Goal: Information Seeking & Learning: Learn about a topic

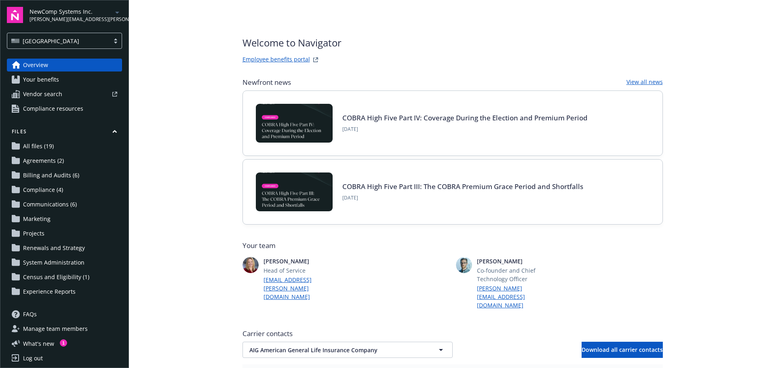
drag, startPoint x: 199, startPoint y: 115, endPoint x: 20, endPoint y: 115, distance: 178.7
click at [199, 114] on main "Welcome to Navigator Employee benefits portal Newfront news View all news COBRA…" at bounding box center [452, 184] width 647 height 368
drag, startPoint x: 70, startPoint y: 42, endPoint x: 66, endPoint y: 47, distance: 6.3
click at [69, 43] on div "[GEOGRAPHIC_DATA]" at bounding box center [58, 41] width 94 height 8
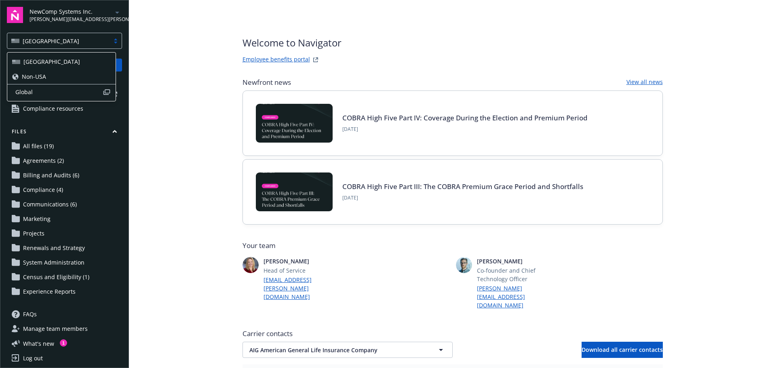
click at [28, 94] on span "Global" at bounding box center [58, 92] width 87 height 8
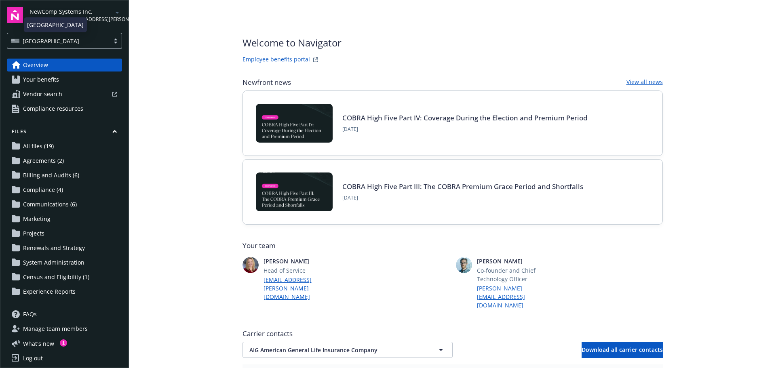
drag, startPoint x: 62, startPoint y: 38, endPoint x: 60, endPoint y: 42, distance: 5.3
click at [62, 37] on div "[GEOGRAPHIC_DATA]" at bounding box center [58, 41] width 94 height 8
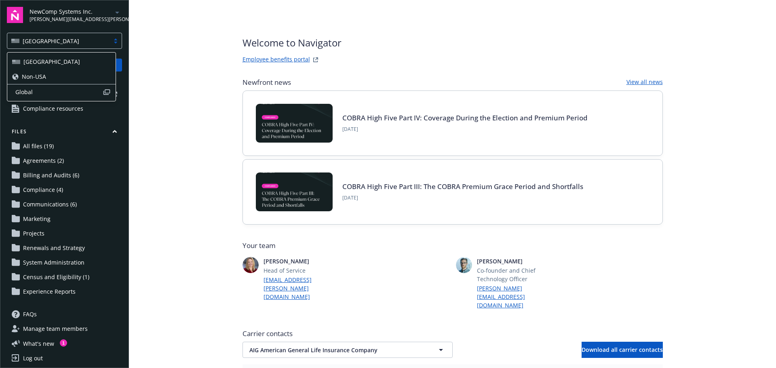
click at [36, 72] on div "Non-USA" at bounding box center [61, 76] width 108 height 15
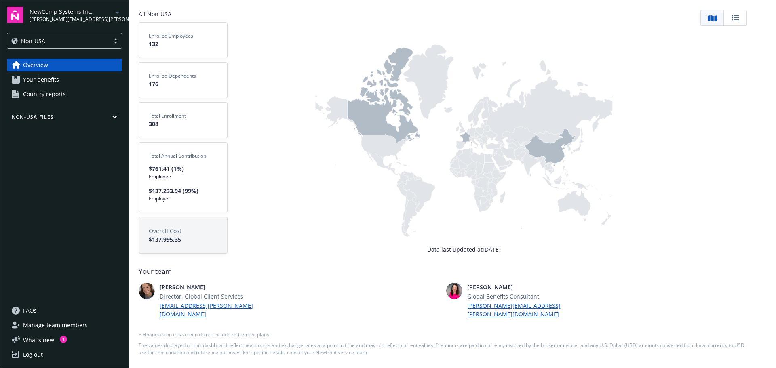
click at [39, 76] on span "Your benefits" at bounding box center [41, 79] width 36 height 13
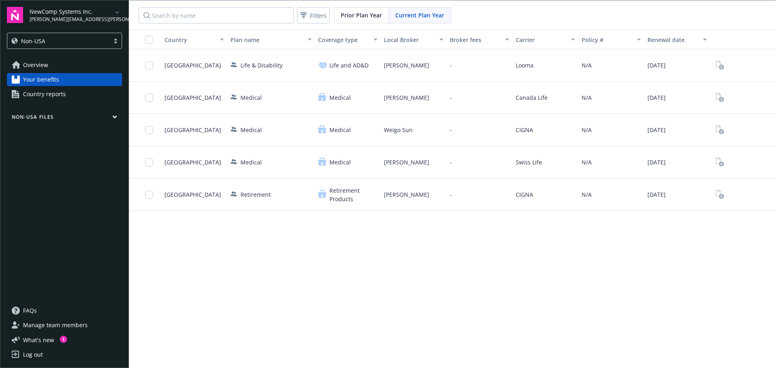
click at [52, 118] on button "Non-USA Files" at bounding box center [64, 119] width 115 height 10
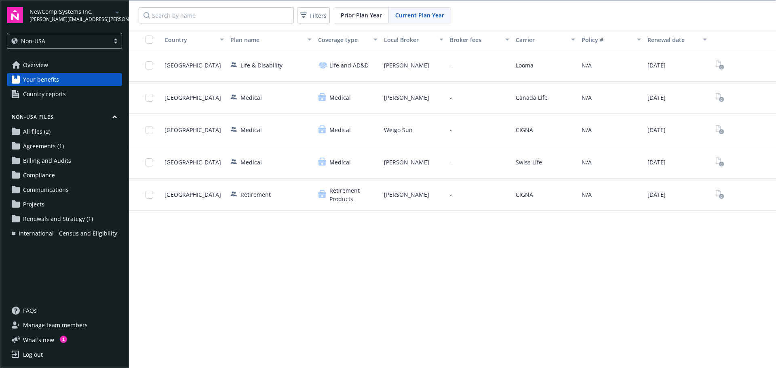
click at [42, 90] on span "Country reports" at bounding box center [44, 94] width 43 height 13
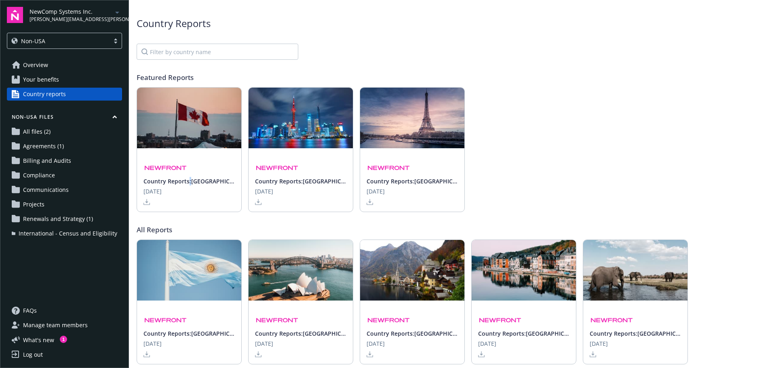
drag, startPoint x: 189, startPoint y: 179, endPoint x: 194, endPoint y: 179, distance: 5.3
click at [193, 179] on span "Country Reports: [GEOGRAPHIC_DATA]" at bounding box center [189, 181] width 91 height 8
click at [146, 203] on icon at bounding box center [147, 202] width 6 height 6
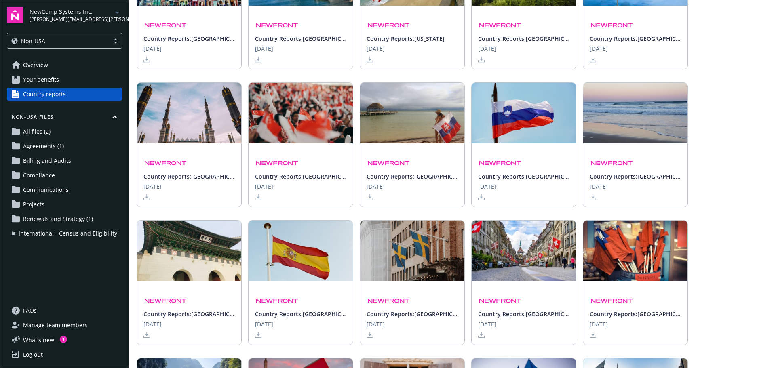
scroll to position [1537, 0]
click at [42, 45] on div "Non-USA" at bounding box center [58, 41] width 102 height 10
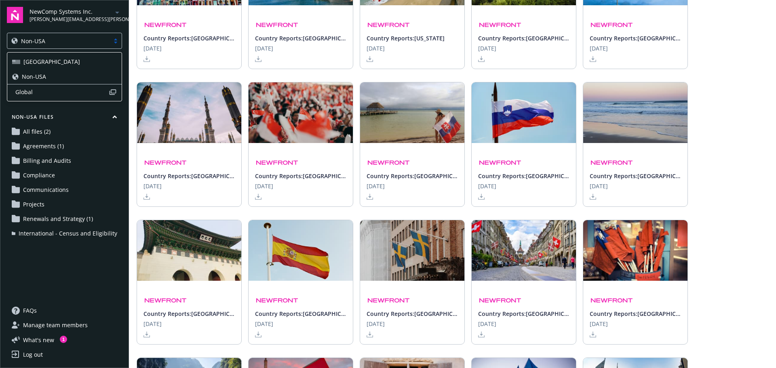
click at [24, 66] on div "[GEOGRAPHIC_DATA]" at bounding box center [64, 61] width 114 height 15
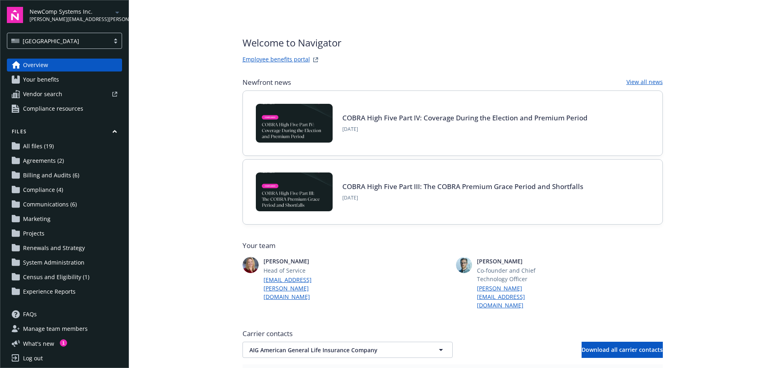
click at [25, 76] on span "Your benefits" at bounding box center [41, 79] width 36 height 13
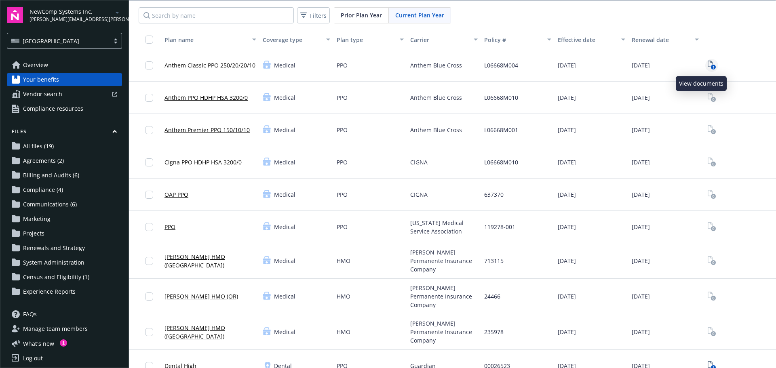
click at [708, 65] on icon "1" at bounding box center [712, 65] width 8 height 9
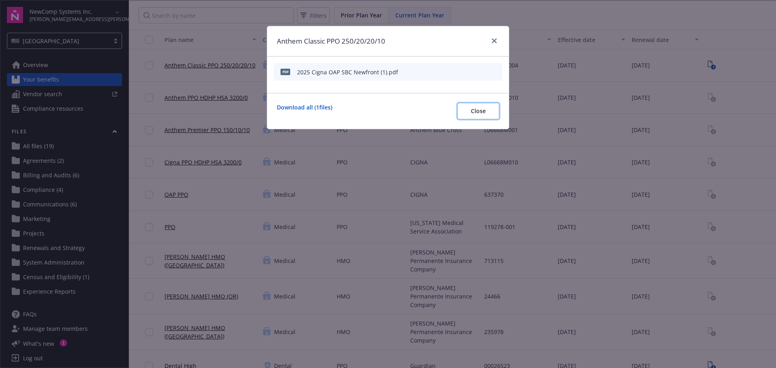
drag, startPoint x: 480, startPoint y: 113, endPoint x: 482, endPoint y: 27, distance: 85.3
click at [480, 112] on span "Close" at bounding box center [478, 111] width 15 height 8
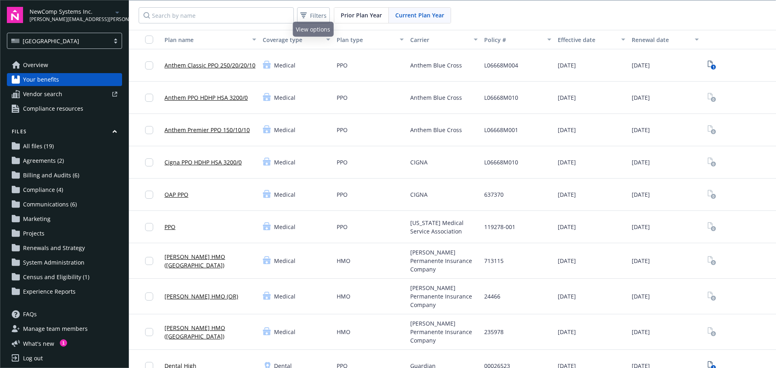
click at [353, 14] on span "Prior Plan Year" at bounding box center [361, 15] width 41 height 8
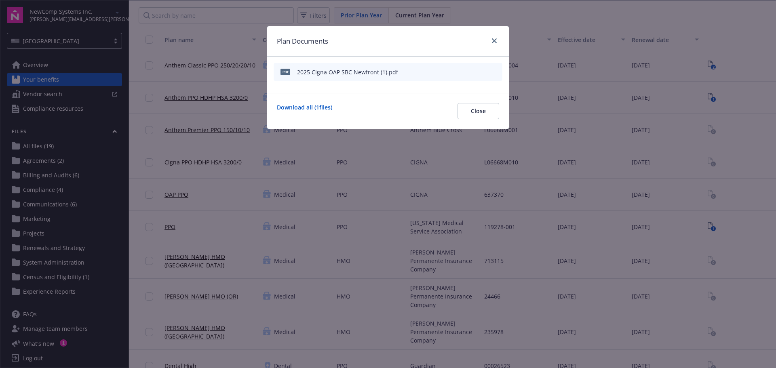
click at [491, 36] on div "Plan Documents" at bounding box center [388, 41] width 242 height 30
click at [497, 43] on link "close" at bounding box center [495, 41] width 10 height 10
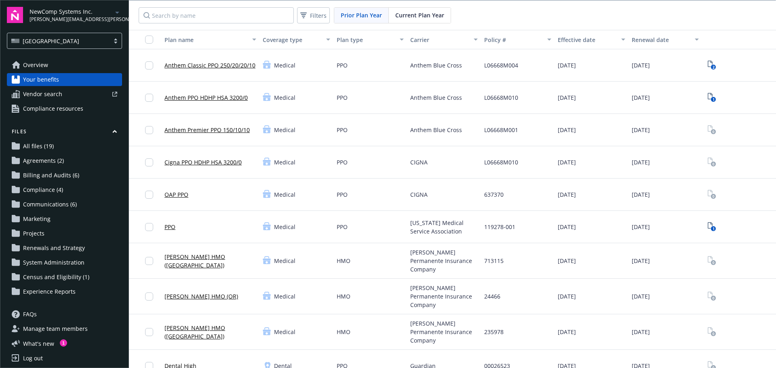
click at [425, 19] on div "Current Plan Year" at bounding box center [420, 15] width 62 height 15
click at [29, 63] on span "Overview" at bounding box center [35, 65] width 25 height 13
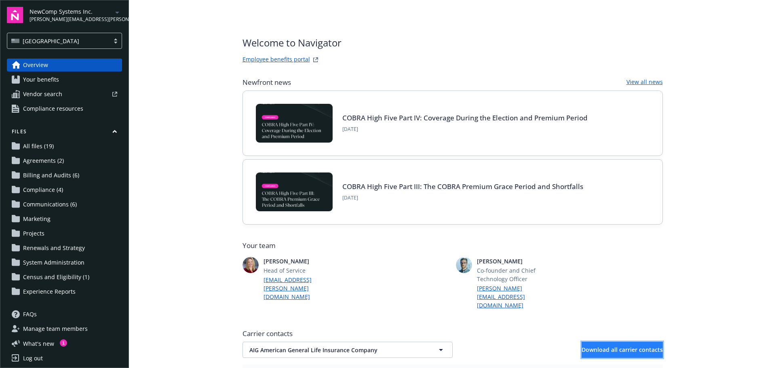
click at [604, 346] on span "Download all carrier contacts" at bounding box center [622, 350] width 81 height 8
click at [51, 96] on span "Vendor search" at bounding box center [42, 94] width 39 height 13
click at [26, 112] on span "Compliance resources" at bounding box center [53, 108] width 60 height 13
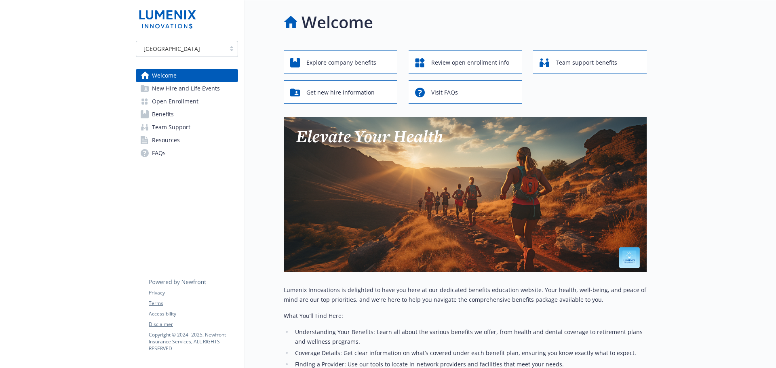
click at [152, 115] on span "Benefits" at bounding box center [163, 114] width 22 height 13
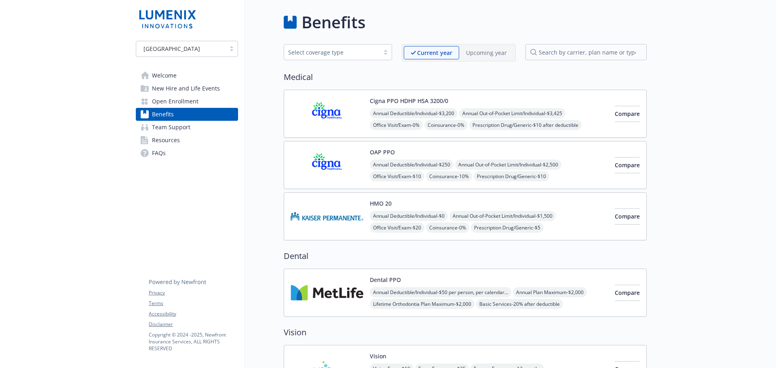
click at [481, 51] on p "Upcoming year" at bounding box center [486, 53] width 41 height 8
click at [437, 53] on p "Current year" at bounding box center [428, 53] width 34 height 8
click at [630, 113] on button "Compare" at bounding box center [627, 114] width 25 height 16
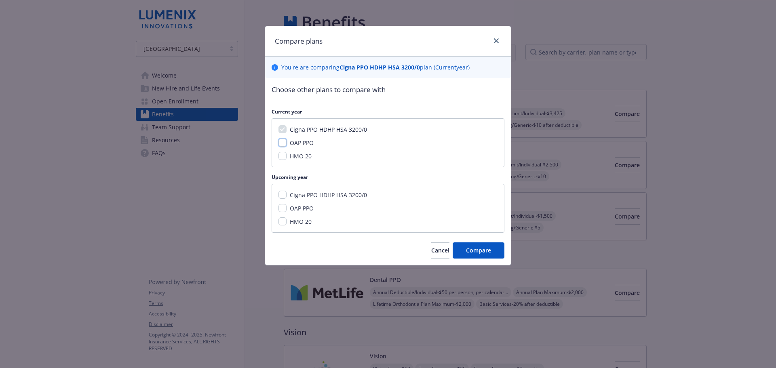
click at [280, 144] on input "OAP PPO" at bounding box center [283, 143] width 8 height 8
checkbox input "true"
click at [282, 210] on input "OAP PPO" at bounding box center [283, 208] width 8 height 8
checkbox input "true"
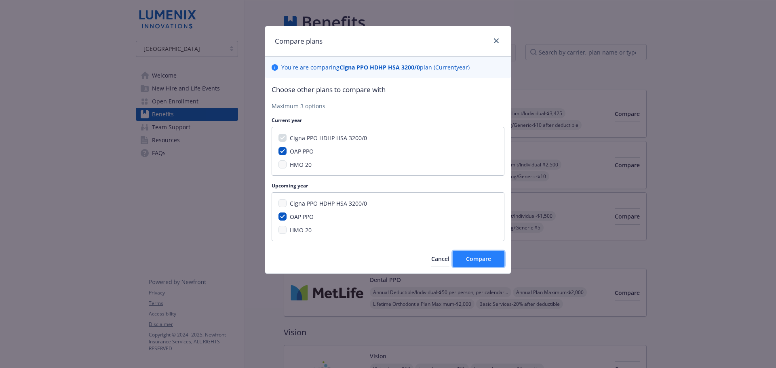
click at [489, 267] on button "Compare" at bounding box center [479, 259] width 52 height 16
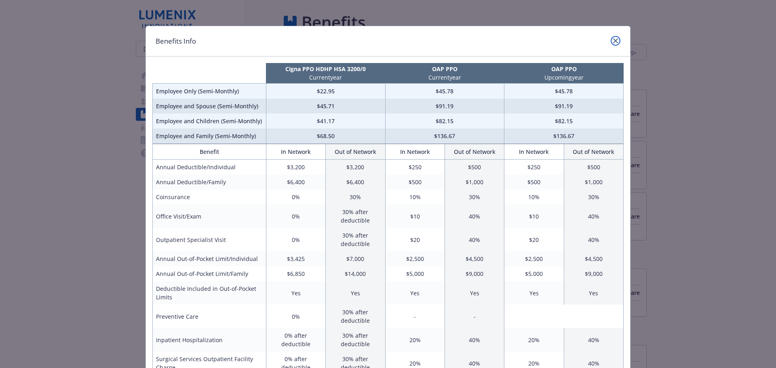
drag, startPoint x: 613, startPoint y: 40, endPoint x: 507, endPoint y: 17, distance: 108.5
click at [613, 40] on icon "close" at bounding box center [615, 40] width 5 height 5
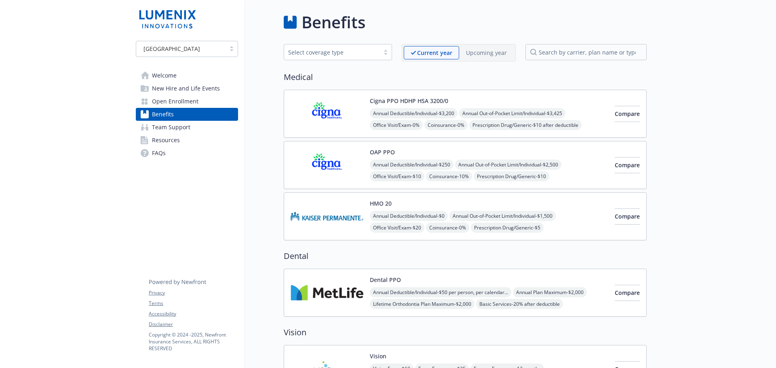
click at [170, 124] on span "Team Support" at bounding box center [171, 127] width 38 height 13
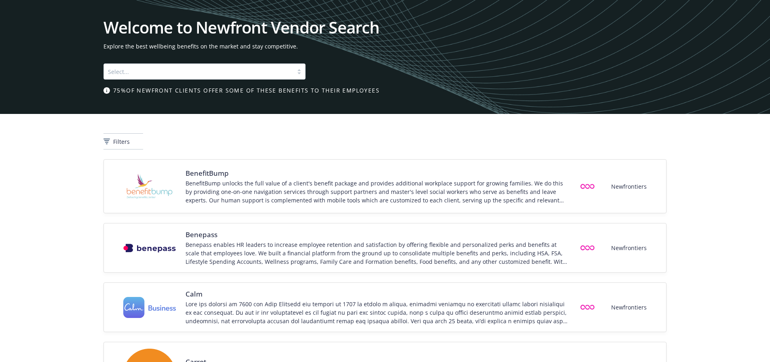
click at [231, 66] on div "Select..." at bounding box center [198, 71] width 189 height 13
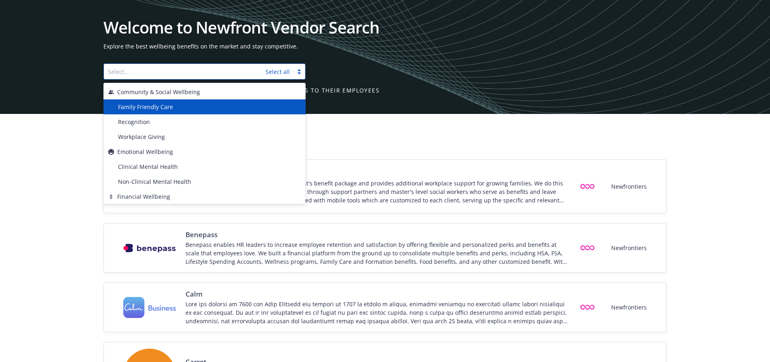
click at [158, 104] on span "Family Friendly Care" at bounding box center [145, 107] width 55 height 8
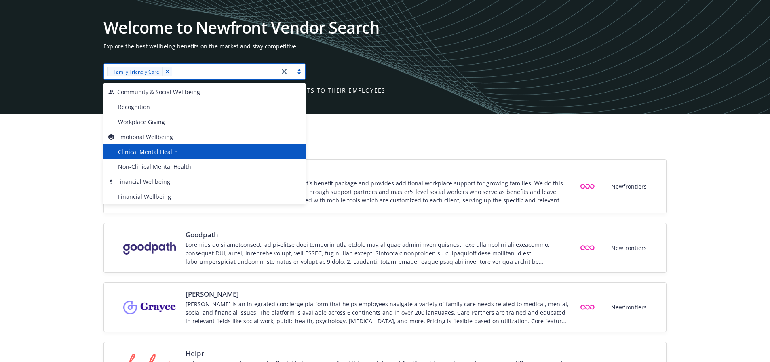
click at [501, 142] on div "Filters" at bounding box center [385, 141] width 563 height 16
